Goal: Find specific page/section: Find specific page/section

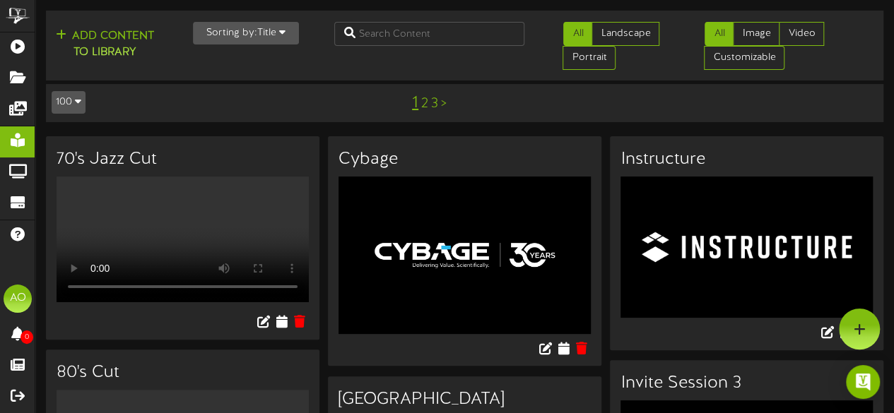
click at [845, 38] on ul "All Image Video Customizable" at bounding box center [797, 46] width 184 height 48
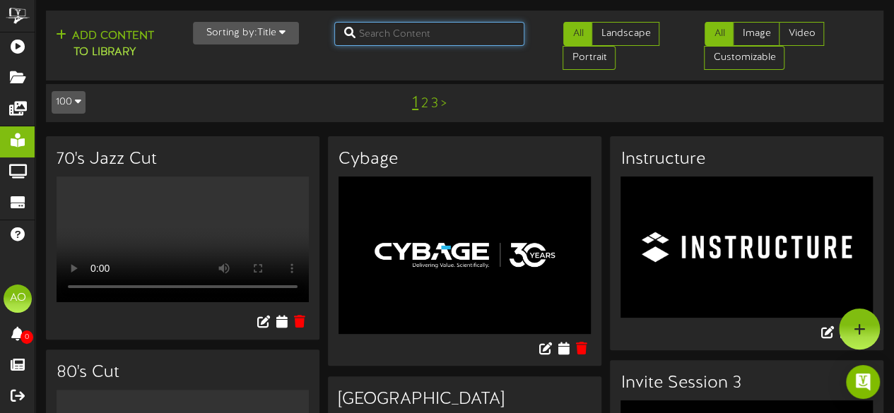
click at [459, 31] on input "text" at bounding box center [429, 34] width 191 height 24
type input "suite 5"
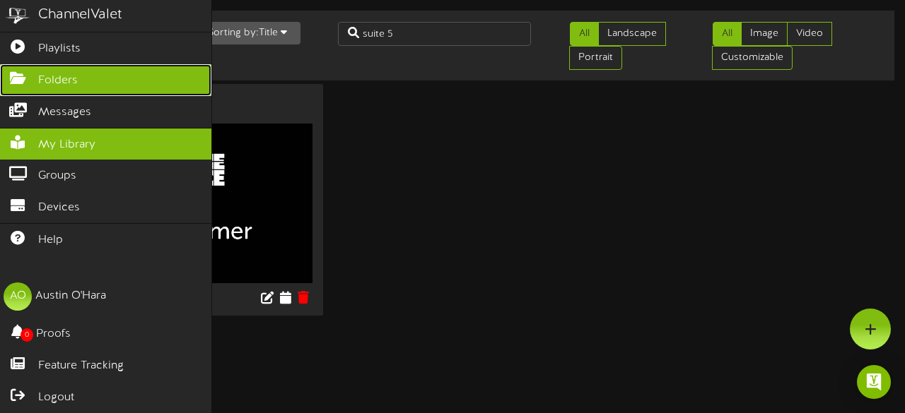
click at [44, 83] on span "Folders" at bounding box center [58, 81] width 40 height 16
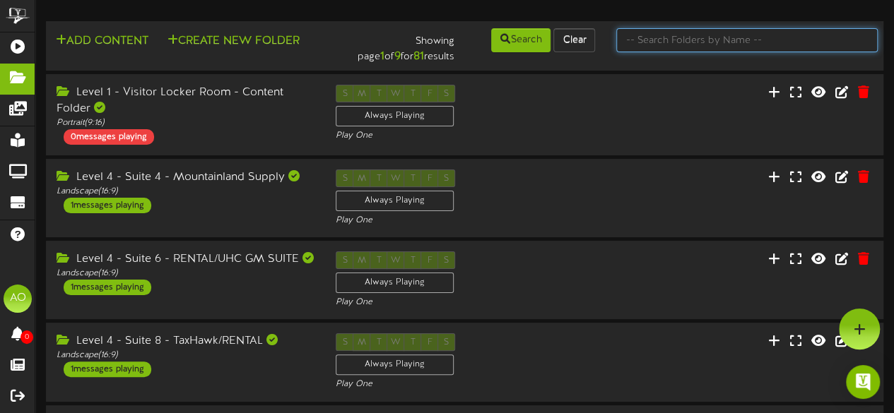
click at [677, 47] on input "text" at bounding box center [746, 40] width 261 height 24
type input "suite 5"
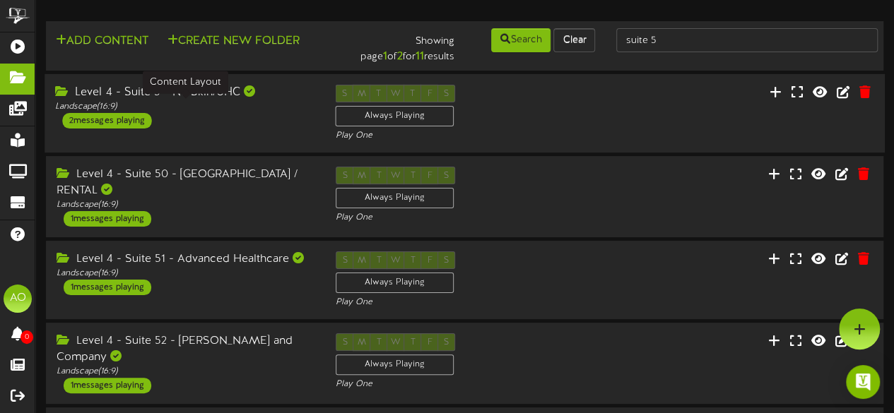
click at [191, 101] on div "Landscape ( 16:9 )" at bounding box center [184, 107] width 259 height 12
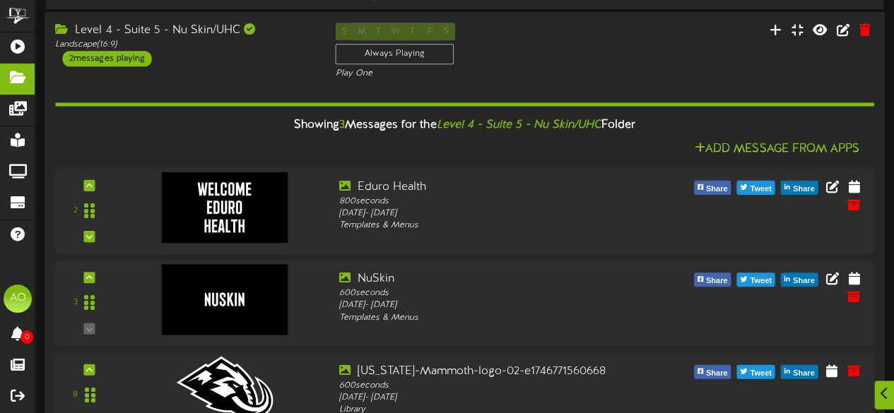
scroll to position [150, 0]
